Goal: Task Accomplishment & Management: Use online tool/utility

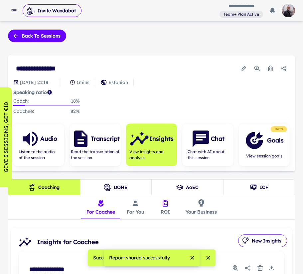
scroll to position [113, 0]
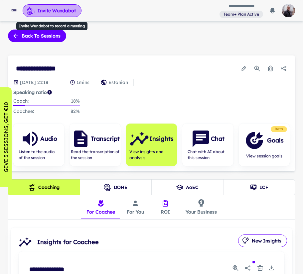
click at [63, 13] on button "Invite Wundabot" at bounding box center [52, 10] width 59 height 13
